Goal: Find contact information: Obtain details needed to contact an individual or organization

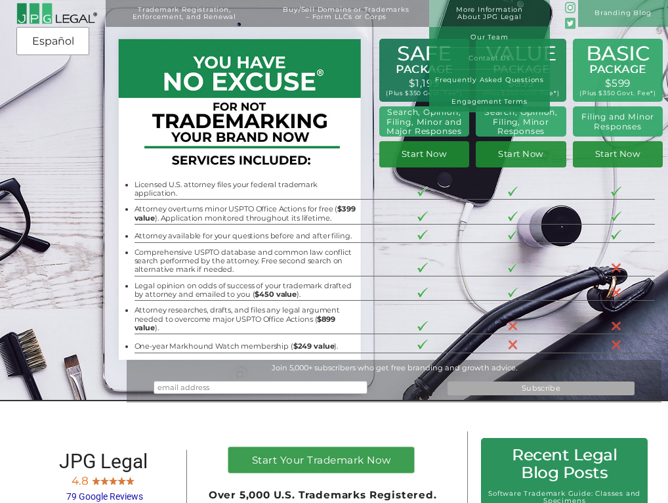
click at [482, 54] on link "Contact Us" at bounding box center [489, 59] width 120 height 22
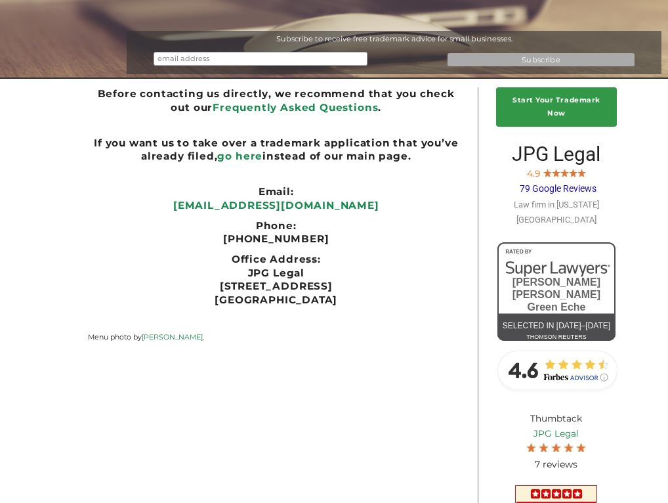
scroll to position [108, 0]
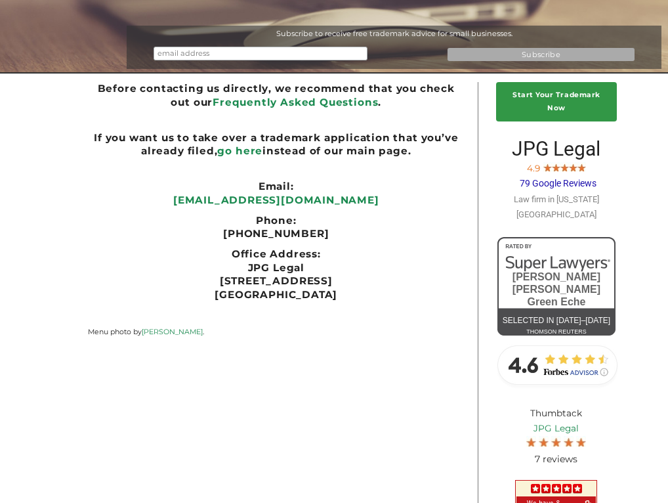
click at [320, 239] on p "[PHONE_NUMBER]" at bounding box center [276, 234] width 377 height 14
copy div "[PHONE_NUMBER]"
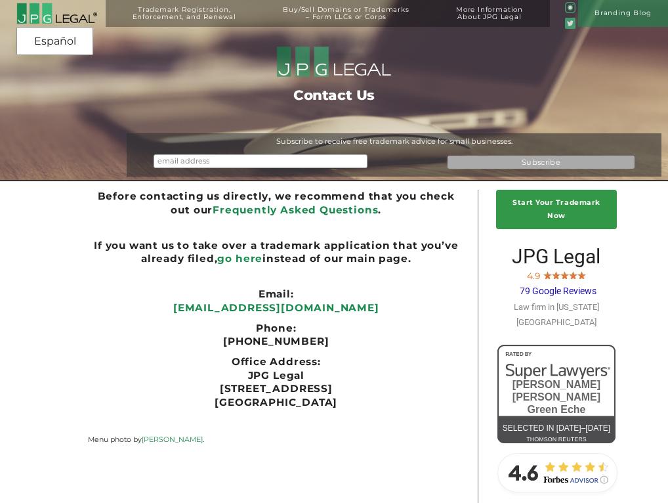
click at [365, 324] on ul "Phone:" at bounding box center [276, 329] width 377 height 14
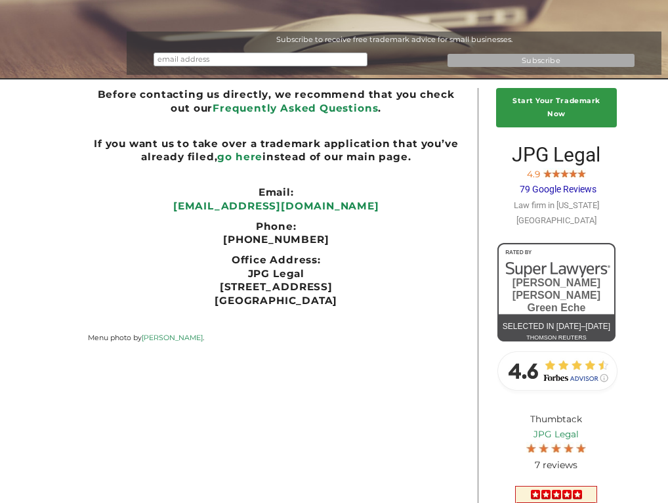
scroll to position [107, 0]
